Goal: Information Seeking & Learning: Learn about a topic

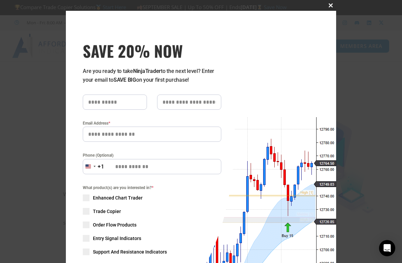
click at [326, 8] on button "Close this module" at bounding box center [331, 5] width 11 height 11
